Goal: Information Seeking & Learning: Learn about a topic

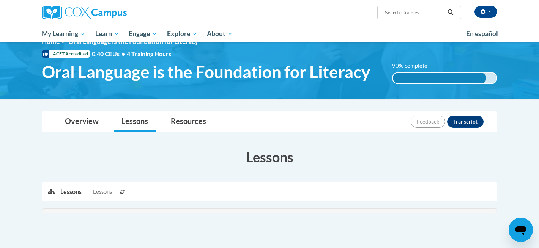
scroll to position [16, 0]
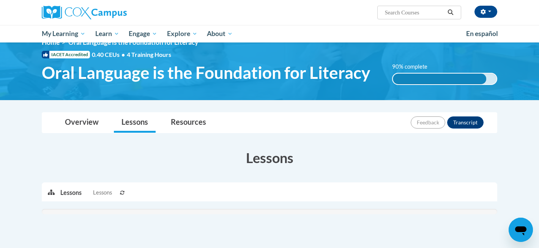
click at [87, 135] on div "Toggle navigation Overview Lessons Resources Feedback Transcript Overview Recom…" at bounding box center [269, 186] width 467 height 149
click at [83, 120] on link "Overview" at bounding box center [81, 123] width 49 height 20
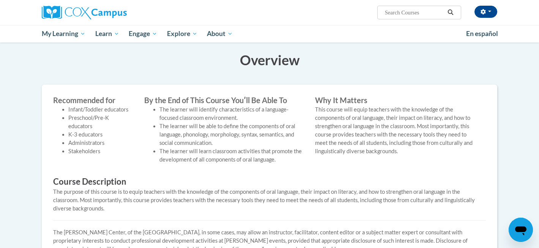
scroll to position [0, 0]
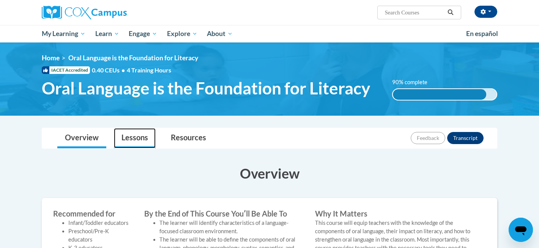
click at [126, 130] on link "Lessons" at bounding box center [135, 138] width 42 height 20
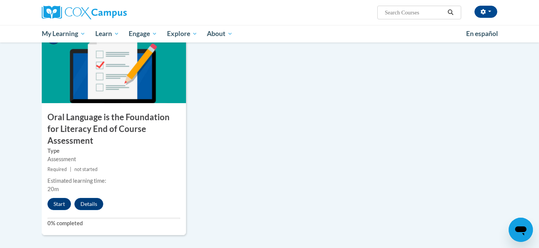
scroll to position [799, 0]
click at [63, 199] on button "Start" at bounding box center [59, 205] width 24 height 12
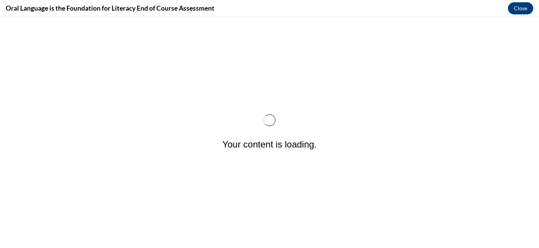
scroll to position [0, 0]
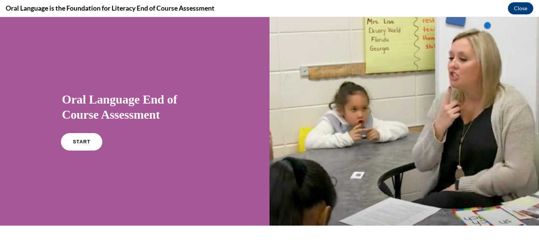
click at [73, 142] on link "START" at bounding box center [81, 141] width 41 height 17
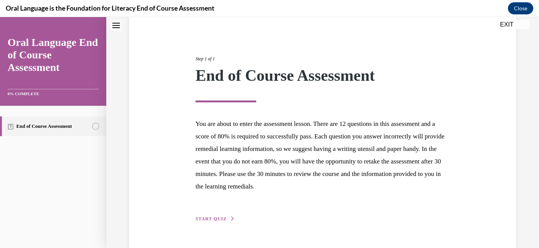
scroll to position [88, 0]
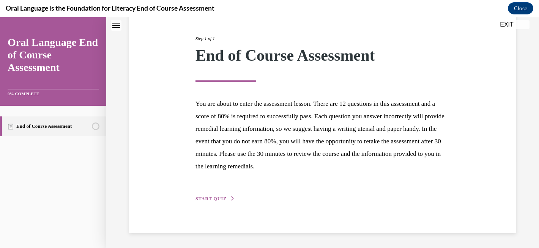
click at [209, 197] on span "START QUIZ" at bounding box center [211, 198] width 31 height 5
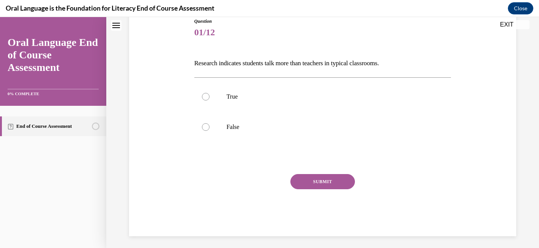
scroll to position [84, 0]
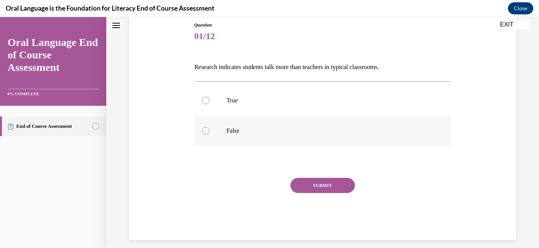
click at [249, 121] on label "False" at bounding box center [322, 131] width 257 height 30
click at [210, 127] on input "False" at bounding box center [206, 131] width 8 height 8
radio input "true"
click at [303, 187] on button "SUBMIT" at bounding box center [322, 185] width 65 height 15
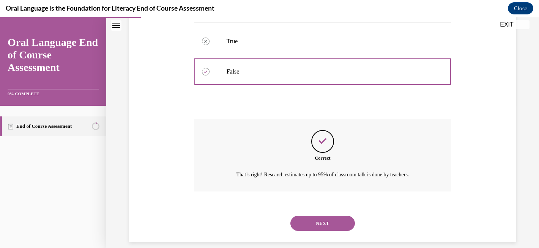
scroll to position [153, 0]
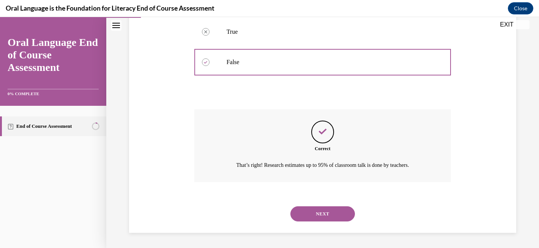
click at [319, 219] on button "NEXT" at bounding box center [322, 214] width 65 height 15
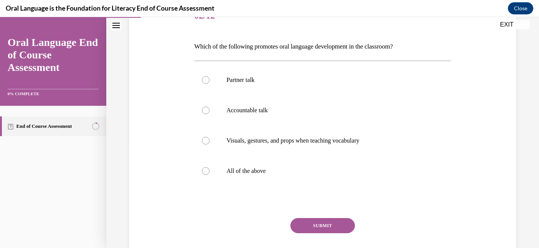
scroll to position [105, 0]
click at [220, 169] on label "All of the above" at bounding box center [322, 170] width 257 height 30
click at [210, 169] on input "All of the above" at bounding box center [206, 171] width 8 height 8
radio input "true"
click at [319, 220] on button "SUBMIT" at bounding box center [322, 225] width 65 height 15
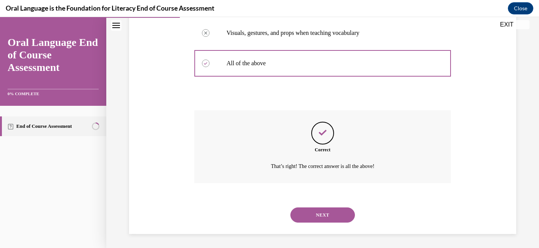
scroll to position [213, 0]
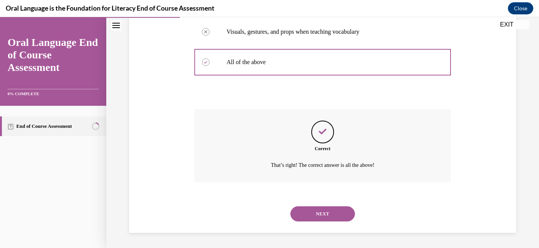
click at [317, 209] on button "NEXT" at bounding box center [322, 214] width 65 height 15
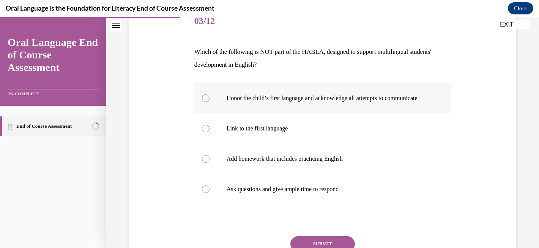
scroll to position [101, 0]
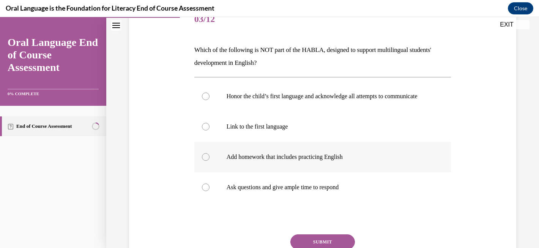
click at [319, 172] on label "Add homework that includes practicing English" at bounding box center [322, 157] width 257 height 30
click at [210, 161] on input "Add homework that includes practicing English" at bounding box center [206, 157] width 8 height 8
radio input "true"
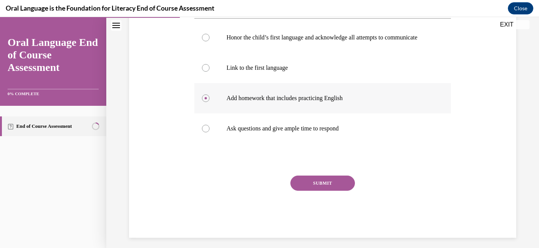
scroll to position [172, 0]
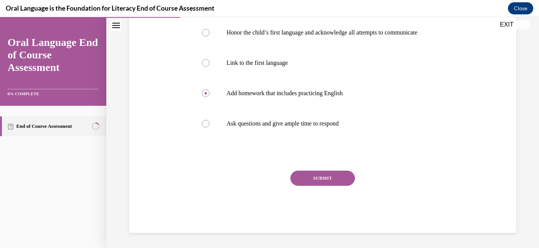
click at [319, 176] on button "SUBMIT" at bounding box center [322, 178] width 65 height 15
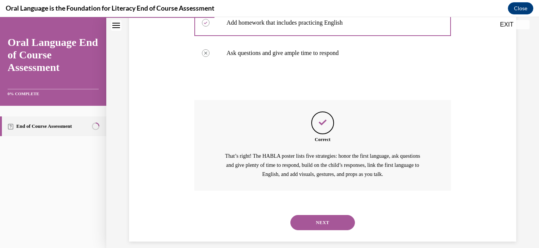
scroll to position [252, 0]
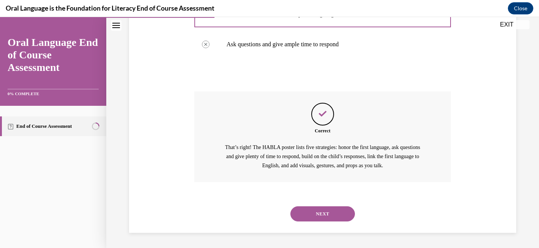
click at [341, 213] on button "NEXT" at bounding box center [322, 214] width 65 height 15
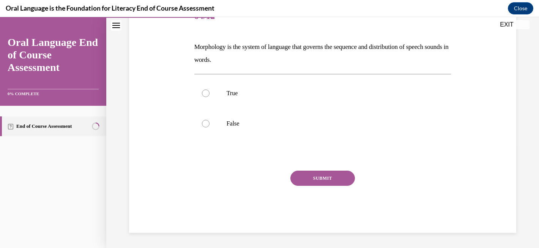
scroll to position [84, 0]
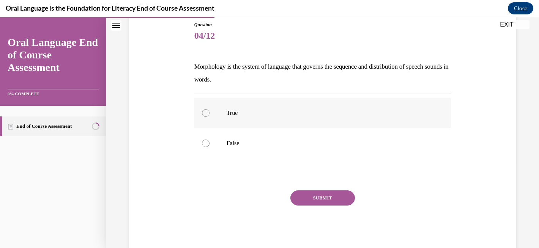
click at [224, 115] on label "True" at bounding box center [322, 113] width 257 height 30
click at [210, 115] on input "True" at bounding box center [206, 113] width 8 height 8
radio input "true"
click at [225, 104] on label "True" at bounding box center [322, 113] width 257 height 30
click at [210, 109] on input "True" at bounding box center [206, 113] width 8 height 8
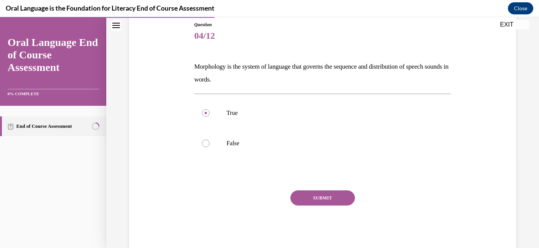
click at [333, 198] on button "SUBMIT" at bounding box center [322, 198] width 65 height 15
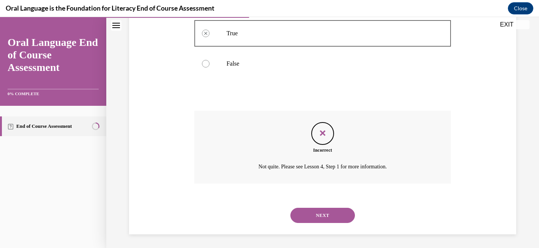
scroll to position [166, 0]
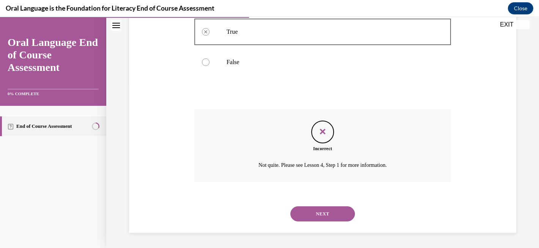
click at [336, 212] on button "NEXT" at bounding box center [322, 214] width 65 height 15
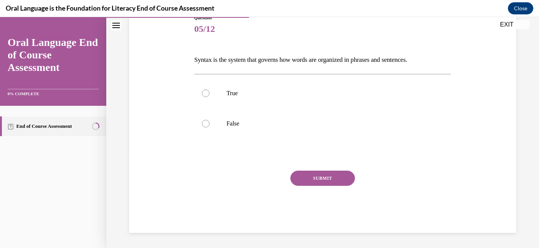
scroll to position [84, 0]
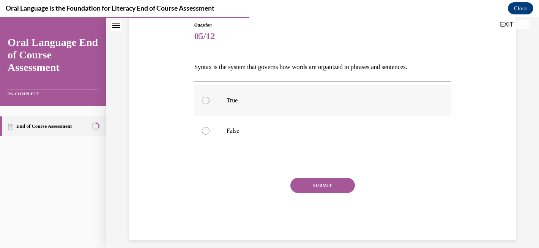
click at [246, 94] on label "True" at bounding box center [322, 100] width 257 height 30
click at [210, 97] on input "True" at bounding box center [206, 101] width 8 height 8
radio input "true"
click at [314, 185] on button "SUBMIT" at bounding box center [322, 185] width 65 height 15
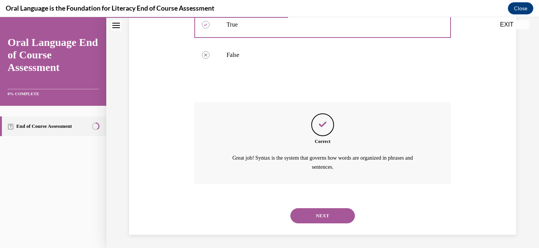
scroll to position [161, 0]
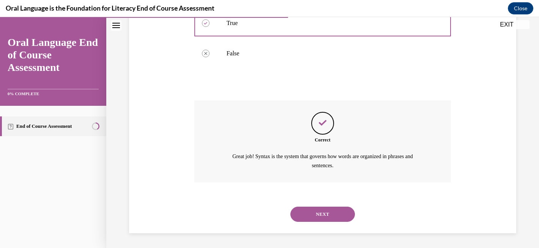
click at [327, 215] on button "NEXT" at bounding box center [322, 214] width 65 height 15
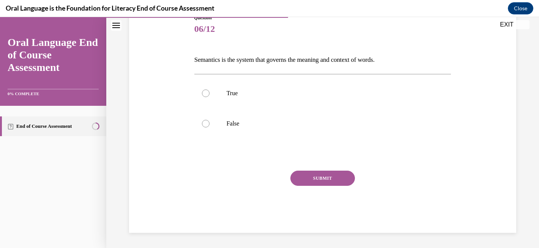
scroll to position [84, 0]
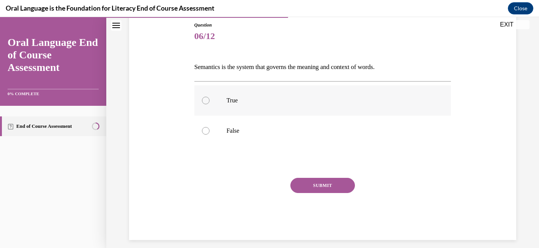
click at [205, 95] on label "True" at bounding box center [322, 100] width 257 height 30
click at [205, 97] on input "True" at bounding box center [206, 101] width 8 height 8
radio input "true"
click at [310, 186] on button "SUBMIT" at bounding box center [322, 185] width 65 height 15
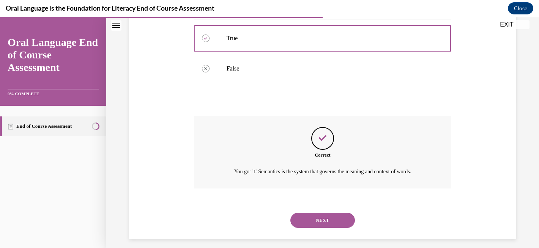
scroll to position [153, 0]
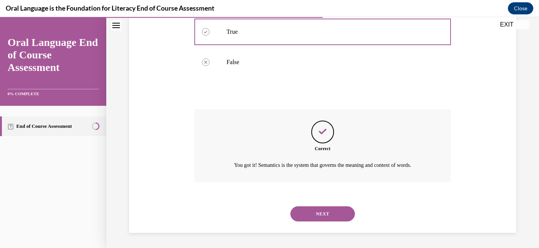
click at [335, 213] on button "NEXT" at bounding box center [322, 214] width 65 height 15
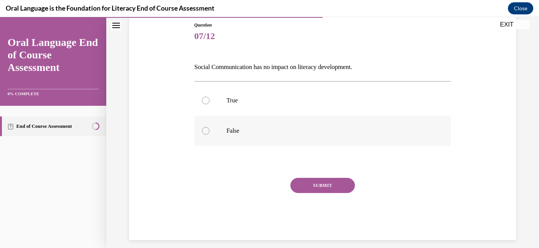
click at [271, 122] on label "False" at bounding box center [322, 131] width 257 height 30
click at [210, 127] on input "False" at bounding box center [206, 131] width 8 height 8
radio input "true"
click at [313, 189] on button "SUBMIT" at bounding box center [322, 185] width 65 height 15
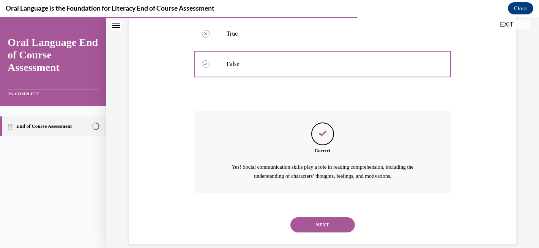
scroll to position [161, 0]
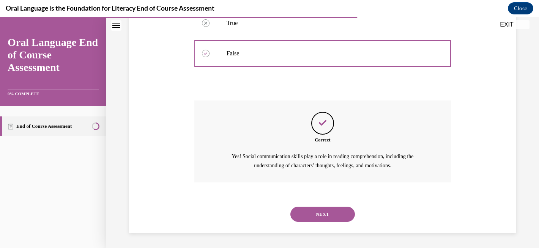
click at [319, 210] on button "NEXT" at bounding box center [322, 214] width 65 height 15
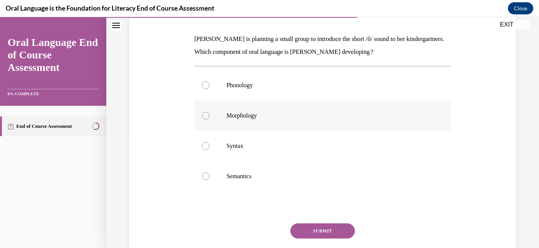
scroll to position [111, 0]
click at [226, 90] on label "Phonology" at bounding box center [322, 86] width 257 height 30
click at [210, 90] on input "Phonology" at bounding box center [206, 86] width 8 height 8
radio input "true"
click at [312, 236] on button "SUBMIT" at bounding box center [322, 231] width 65 height 15
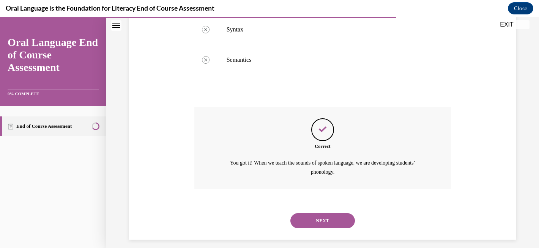
scroll to position [235, 0]
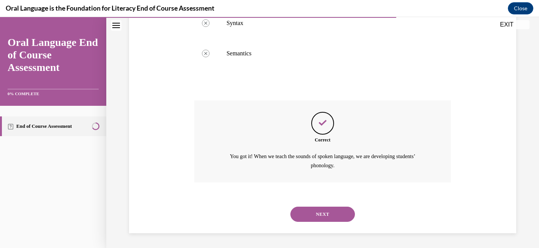
click at [309, 197] on button "SUBMIT" at bounding box center [322, 201] width 65 height 15
click at [314, 207] on button "NEXT" at bounding box center [322, 214] width 65 height 15
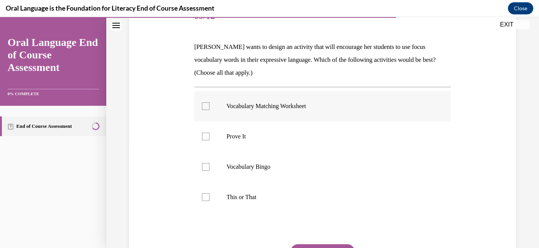
scroll to position [105, 0]
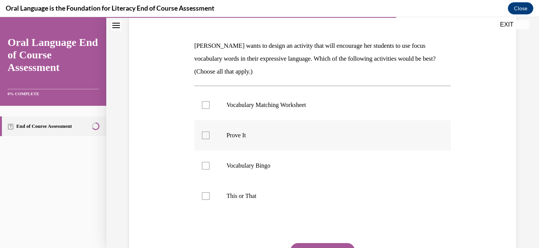
click at [245, 137] on p "Prove It" at bounding box center [330, 136] width 206 height 8
click at [210, 137] on input "Prove It" at bounding box center [206, 136] width 8 height 8
checkbox input "true"
click at [257, 185] on label "This or That" at bounding box center [322, 196] width 257 height 30
click at [210, 193] on input "This or That" at bounding box center [206, 197] width 8 height 8
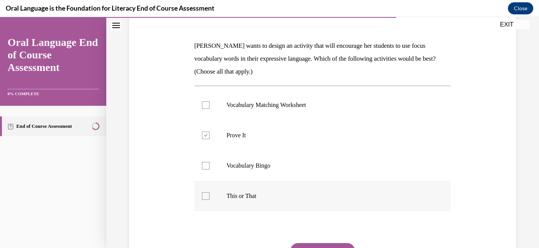
checkbox input "true"
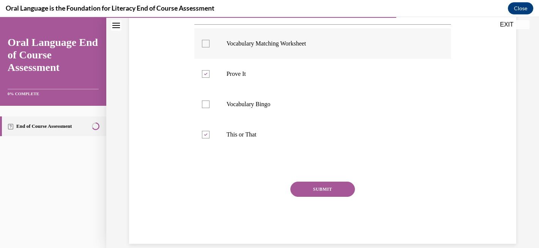
scroll to position [178, 0]
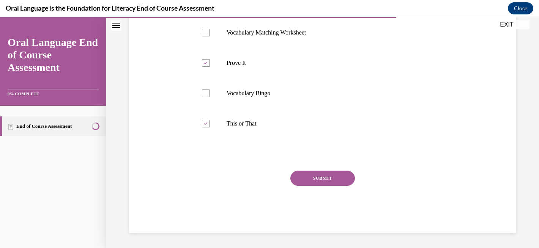
click at [303, 173] on button "SUBMIT" at bounding box center [322, 178] width 65 height 15
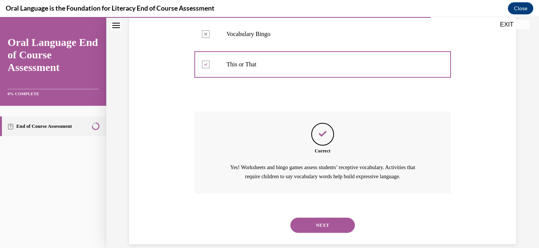
scroll to position [248, 0]
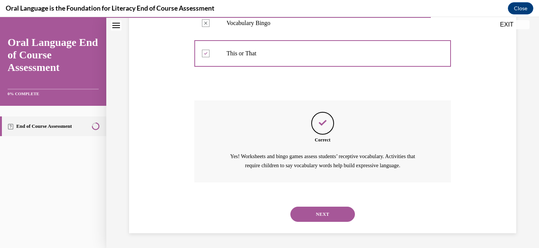
click at [303, 173] on div "Correct Yes! Worksheets and bingo games assess students’ receptive vocabulary. …" at bounding box center [322, 142] width 257 height 82
click at [318, 215] on button "NEXT" at bounding box center [322, 214] width 65 height 15
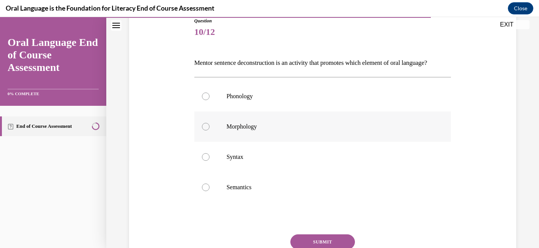
scroll to position [101, 0]
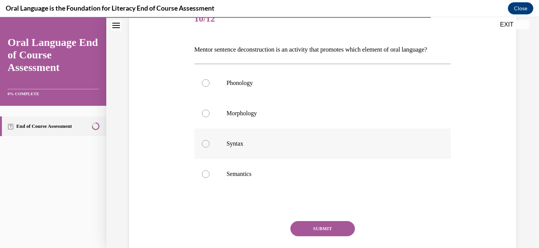
click at [287, 148] on p "Syntax" at bounding box center [330, 144] width 206 height 8
click at [210, 148] on input "Syntax" at bounding box center [206, 144] width 8 height 8
radio input "true"
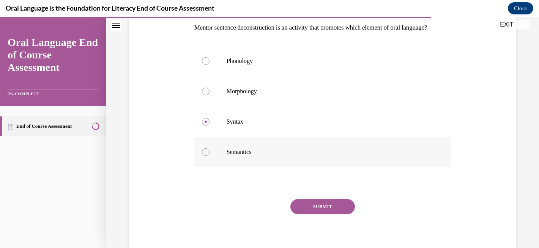
scroll to position [127, 0]
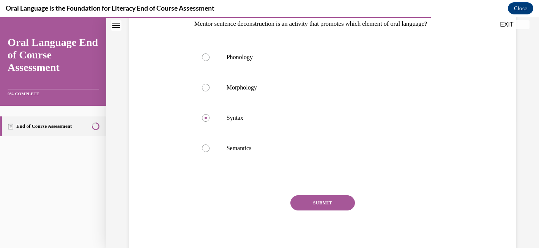
click at [331, 211] on button "SUBMIT" at bounding box center [322, 203] width 65 height 15
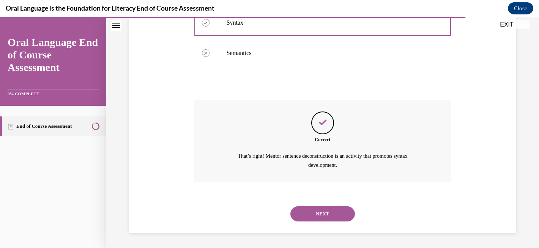
scroll to position [235, 0]
click at [331, 216] on button "NEXT" at bounding box center [322, 214] width 65 height 15
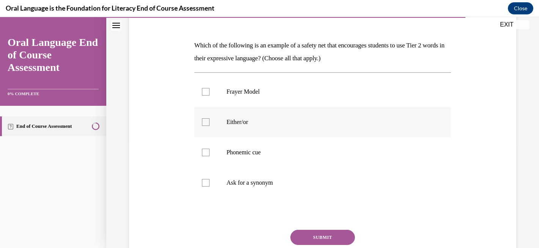
scroll to position [106, 0]
click at [231, 114] on label "Either/or" at bounding box center [322, 121] width 257 height 30
click at [210, 118] on input "Either/or" at bounding box center [206, 122] width 8 height 8
checkbox input "true"
click at [326, 233] on button "SUBMIT" at bounding box center [322, 236] width 65 height 15
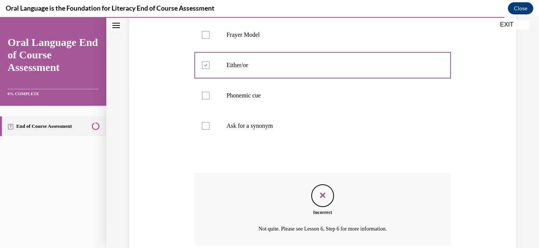
scroll to position [226, 0]
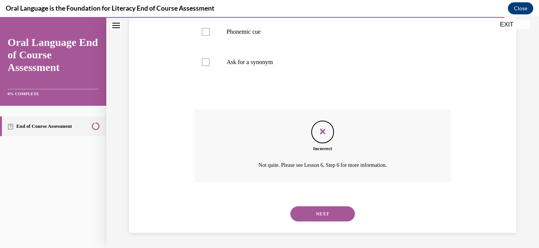
click at [335, 218] on button "NEXT" at bounding box center [322, 214] width 65 height 15
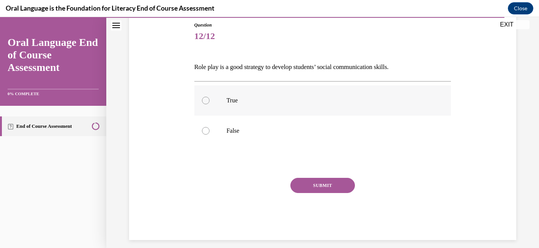
click at [283, 110] on label "True" at bounding box center [322, 100] width 257 height 30
click at [210, 104] on input "True" at bounding box center [206, 101] width 8 height 8
radio input "true"
click at [314, 185] on button "SUBMIT" at bounding box center [322, 185] width 65 height 15
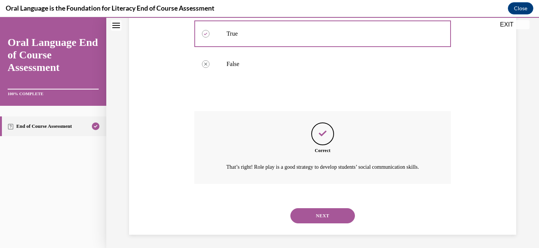
scroll to position [161, 0]
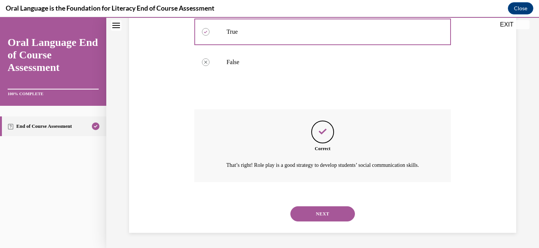
click at [331, 216] on button "NEXT" at bounding box center [322, 214] width 65 height 15
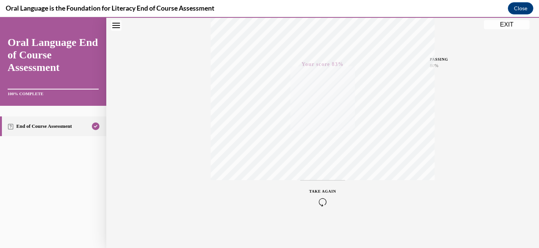
scroll to position [158, 0]
click at [496, 27] on button "EXIT" at bounding box center [507, 24] width 46 height 9
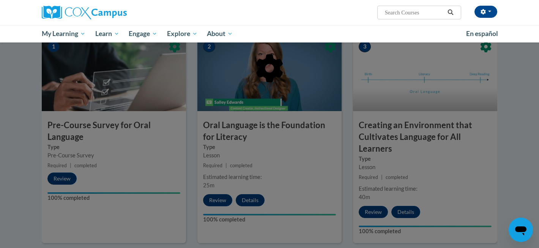
scroll to position [0, 0]
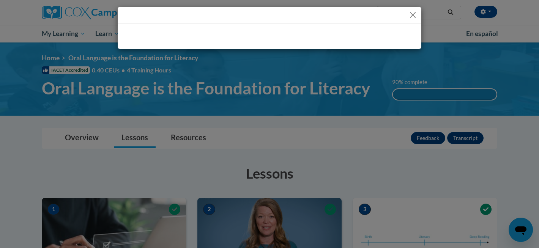
click at [383, 37] on div at bounding box center [270, 35] width 304 height 23
click at [416, 14] on button "Close" at bounding box center [412, 14] width 9 height 9
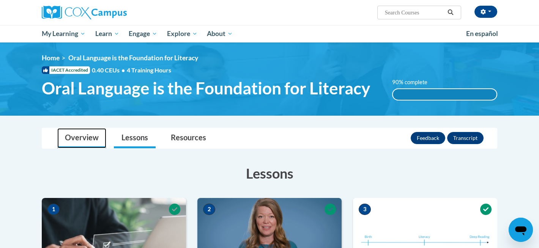
click at [66, 133] on link "Overview" at bounding box center [81, 138] width 49 height 20
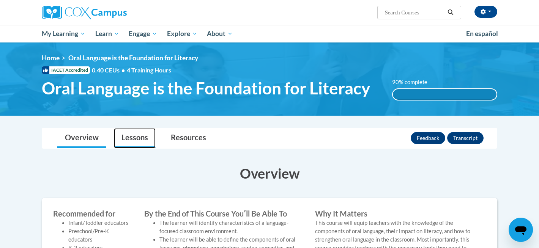
click at [139, 144] on link "Lessons" at bounding box center [135, 138] width 42 height 20
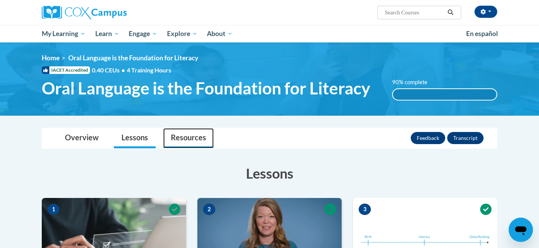
click at [197, 140] on link "Resources" at bounding box center [188, 138] width 51 height 20
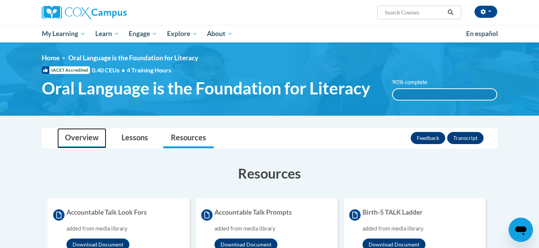
click at [100, 130] on link "Overview" at bounding box center [81, 138] width 49 height 20
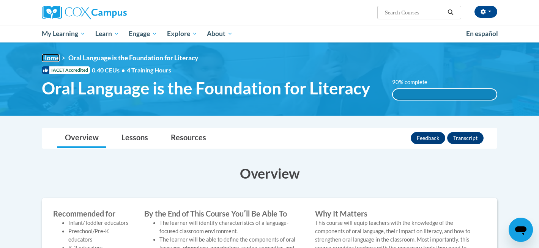
click at [47, 57] on link "Home" at bounding box center [51, 58] width 18 height 8
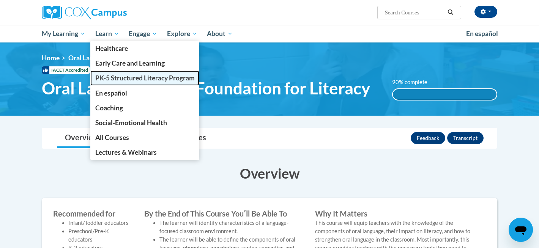
click at [120, 82] on span "PK-5 Structured Literacy Program" at bounding box center [144, 78] width 99 height 8
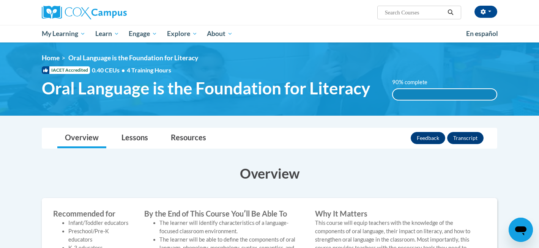
click at [265, 166] on h3 "Overview" at bounding box center [270, 173] width 456 height 19
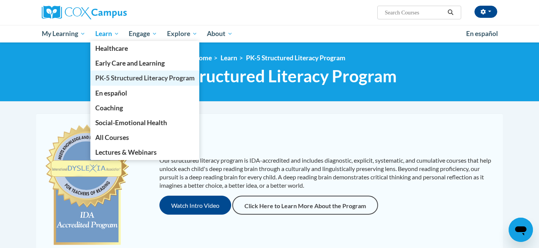
click at [147, 82] on span "PK-5 Structured Literacy Program" at bounding box center [144, 78] width 99 height 8
